Goal: Transaction & Acquisition: Purchase product/service

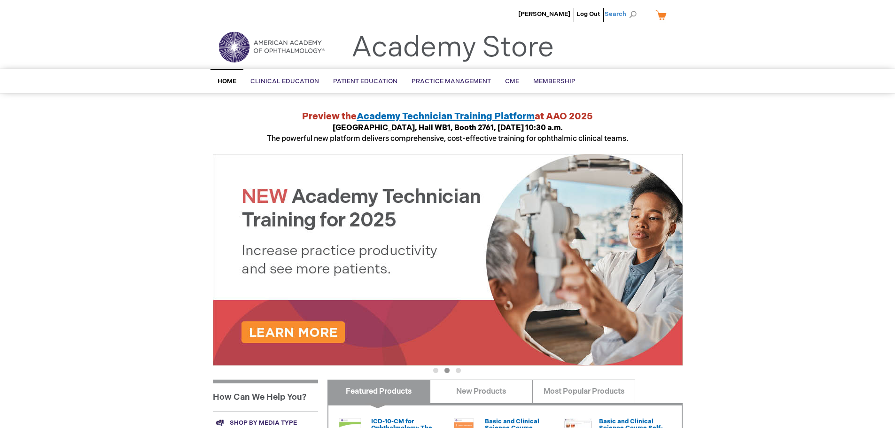
click at [609, 11] on span "Search" at bounding box center [623, 14] width 36 height 19
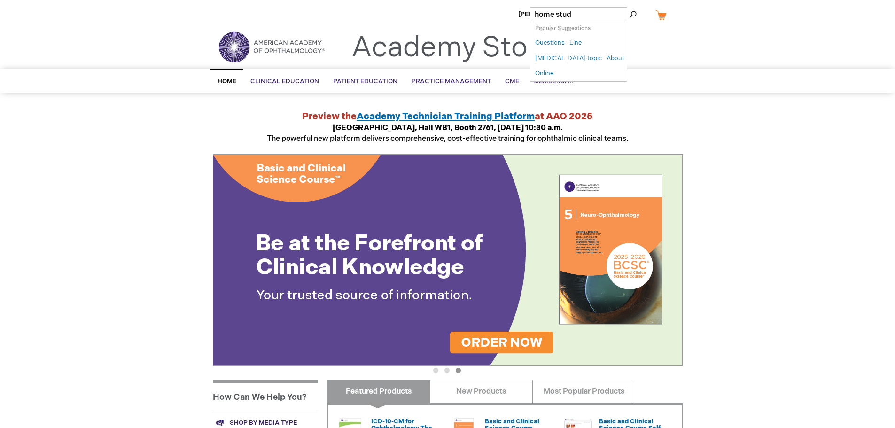
type input "home study"
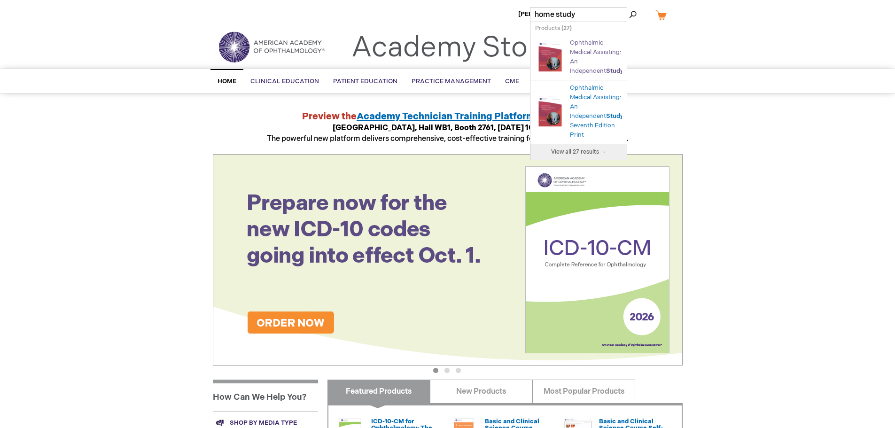
click at [581, 59] on link "Ophthalmic Medical Assisting: An Independent Study Course" at bounding box center [607, 57] width 75 height 36
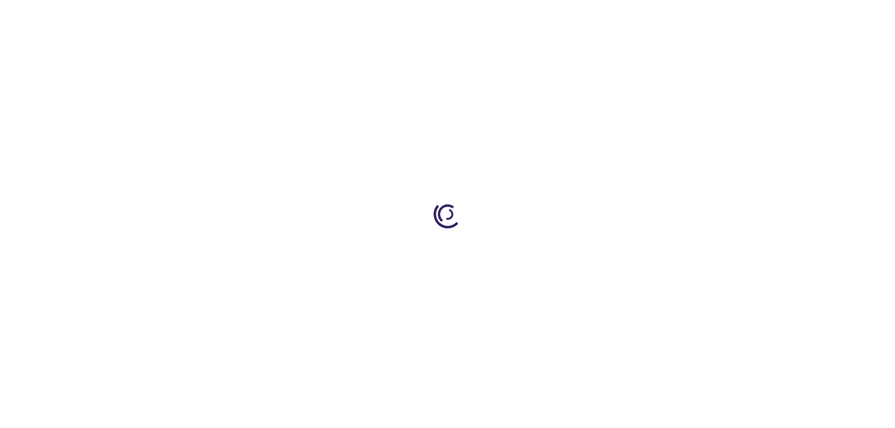
type input "0"
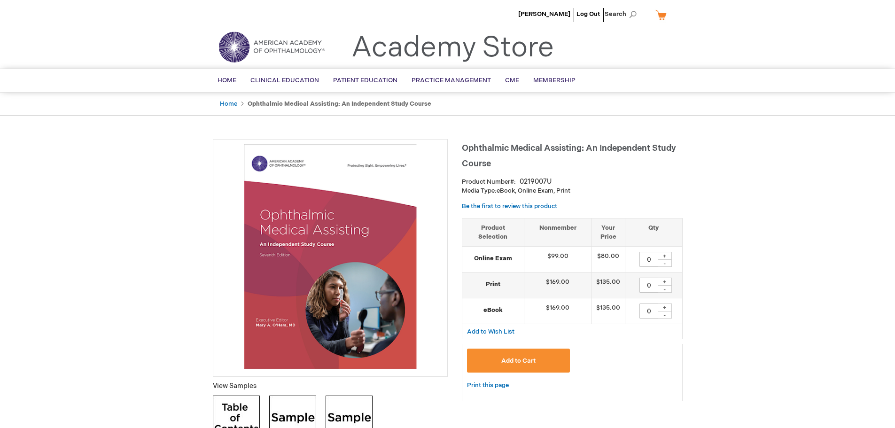
click at [662, 254] on div "+" at bounding box center [665, 256] width 14 height 8
type input "1"
click at [518, 360] on span "Add to Cart" at bounding box center [518, 361] width 34 height 8
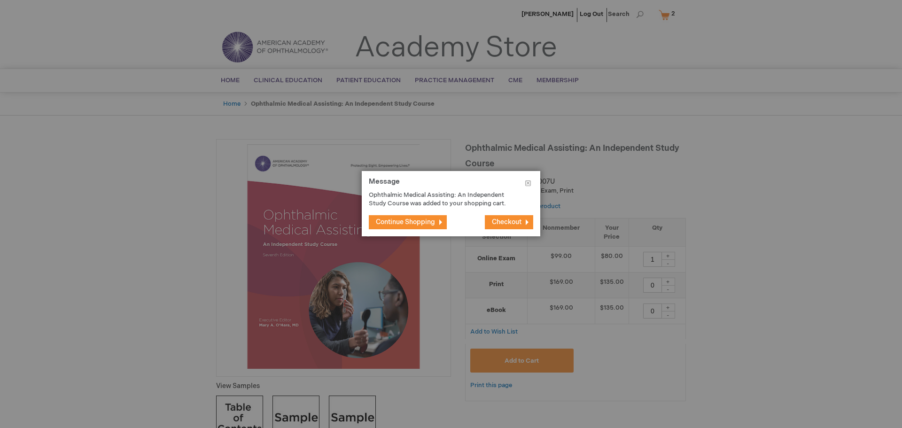
click at [515, 218] on span "Checkout" at bounding box center [507, 222] width 30 height 8
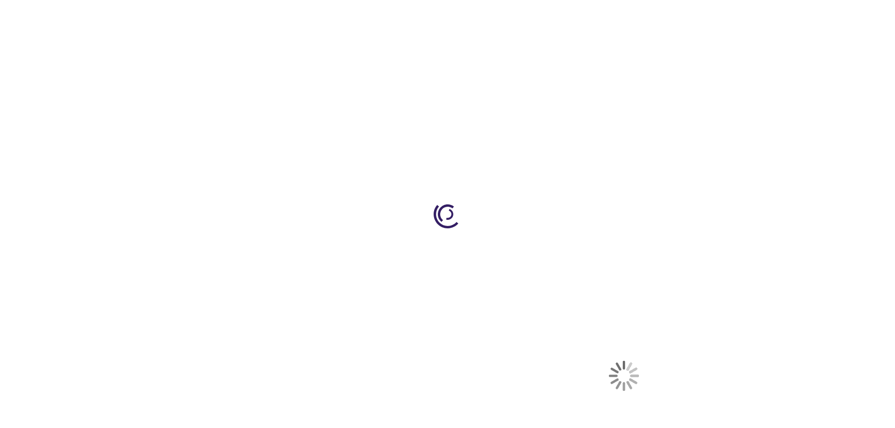
select select "US"
select select "45"
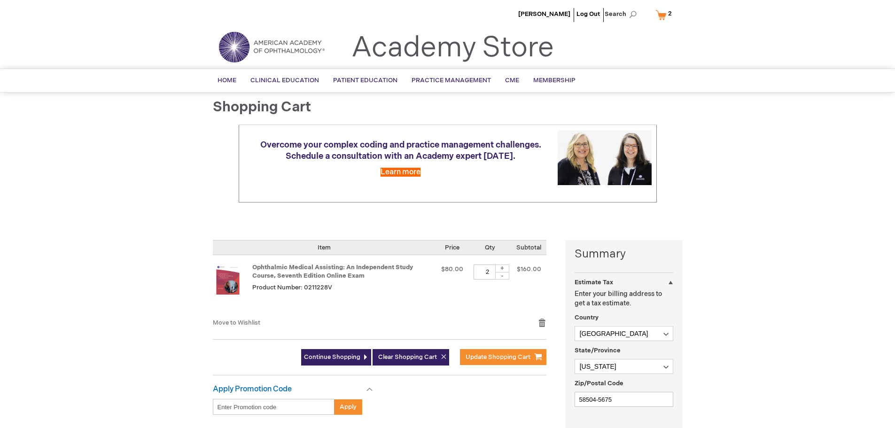
click at [500, 276] on div "-" at bounding box center [502, 276] width 14 height 8
type input "1"
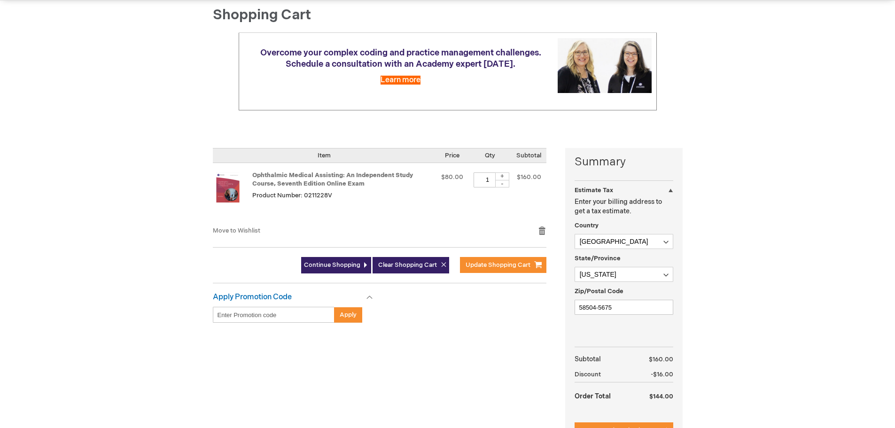
scroll to position [94, 0]
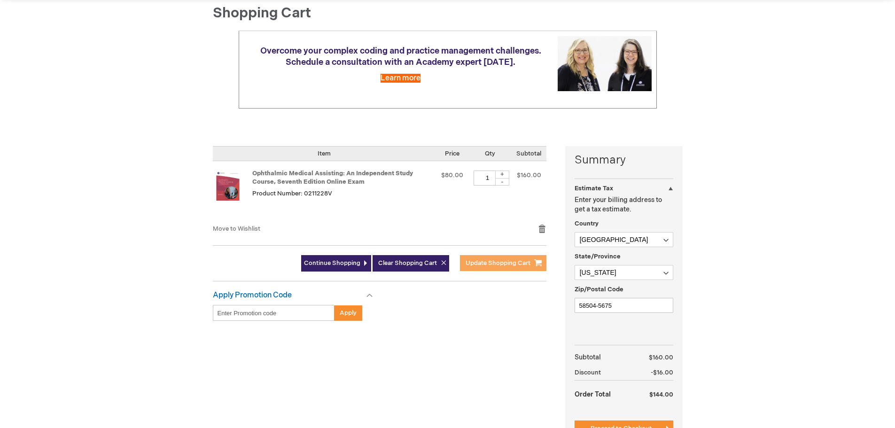
click at [509, 264] on span "Update Shopping Cart" at bounding box center [498, 263] width 65 height 8
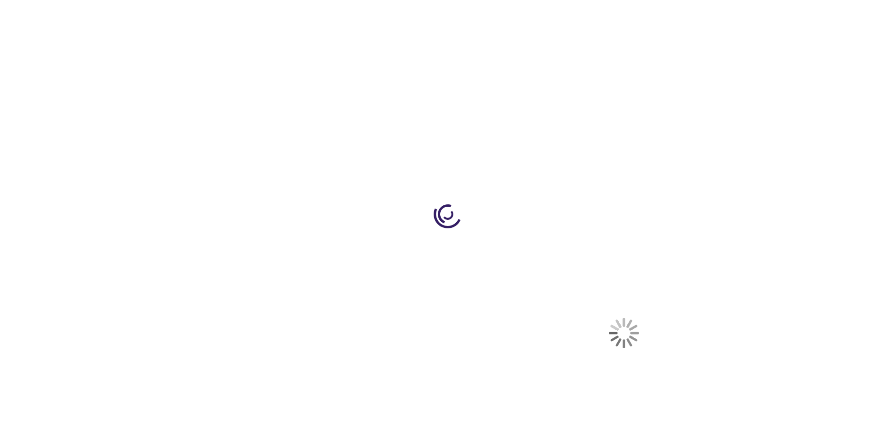
select select "US"
select select "45"
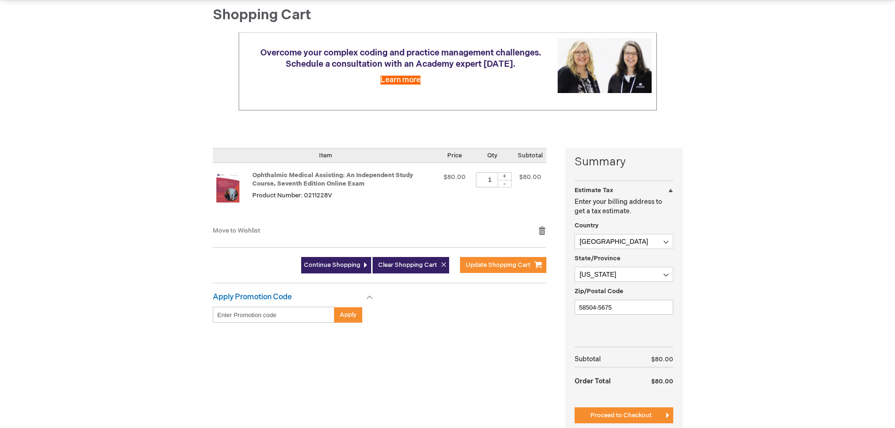
scroll to position [94, 0]
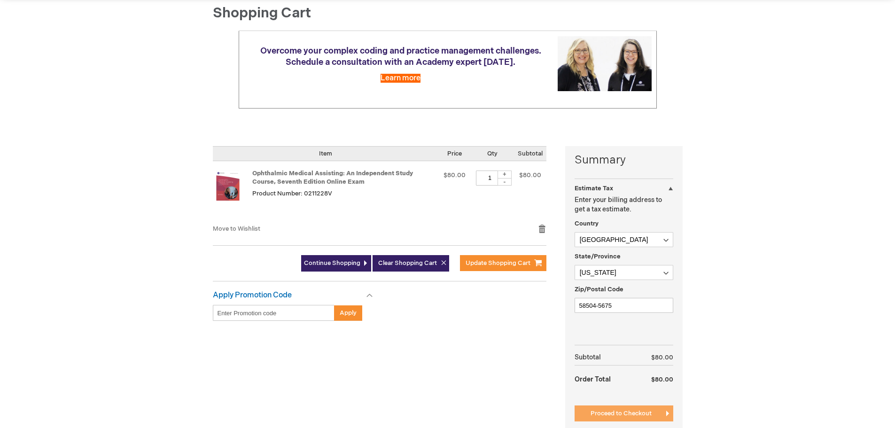
click at [624, 410] on span "Proceed to Checkout" at bounding box center [621, 414] width 61 height 8
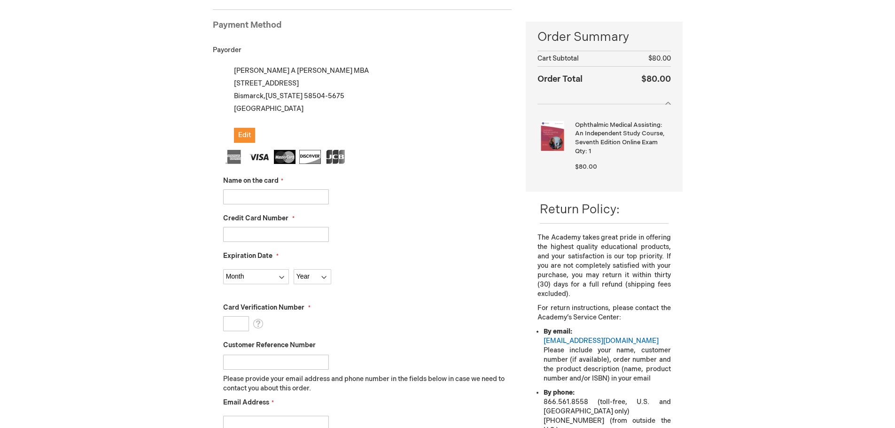
click at [249, 197] on input "Name on the card" at bounding box center [276, 196] width 106 height 15
type input "Marci Loomis"
type input "5315612878215095"
click at [282, 274] on select "Month 01 - January 02 - February 03 - March 04 - April 05 - May 06 - June 07 - …" at bounding box center [256, 276] width 66 height 15
select select "6"
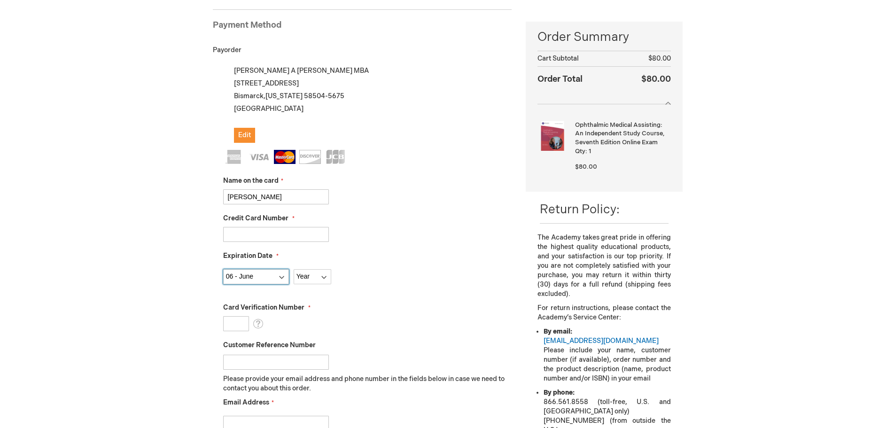
click at [223, 269] on select "Month 01 - January 02 - February 03 - March 04 - April 05 - May 06 - June 07 - …" at bounding box center [256, 276] width 66 height 15
click at [326, 276] on select "Year 2025 2026 2027 2028 2029 2030 2031 2032 2033 2034 2035" at bounding box center [313, 276] width 38 height 15
select select "2028"
click at [294, 269] on select "Year 2025 2026 2027 2028 2029 2030 2031 2032 2033 2034 2035" at bounding box center [313, 276] width 38 height 15
click at [230, 321] on input "Card Verification Number" at bounding box center [236, 323] width 26 height 15
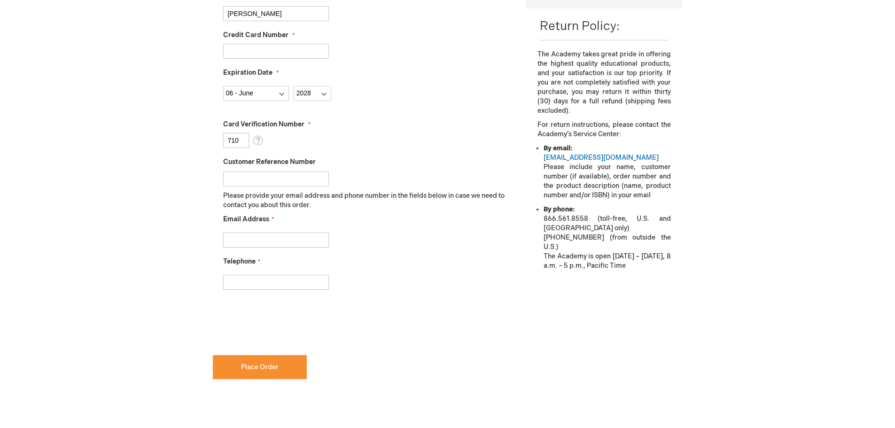
scroll to position [317, 0]
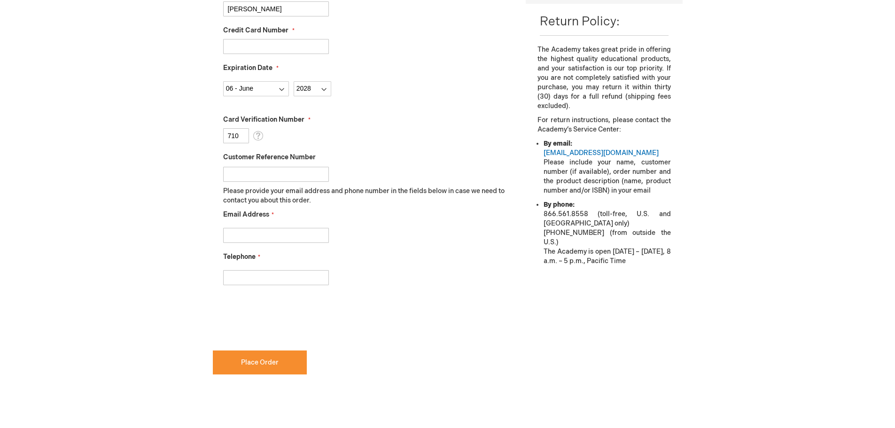
type input "710"
click at [260, 241] on input "Email Address" at bounding box center [276, 235] width 106 height 15
type input "mloomis@dakotaeye.com"
type input "7012223937"
checkbox input "true"
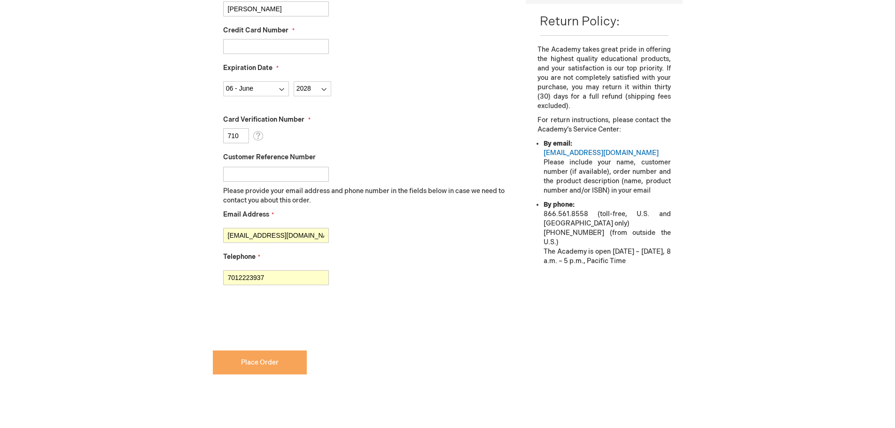
click at [264, 365] on span "Place Order" at bounding box center [260, 362] width 38 height 8
